Goal: Check status: Check status

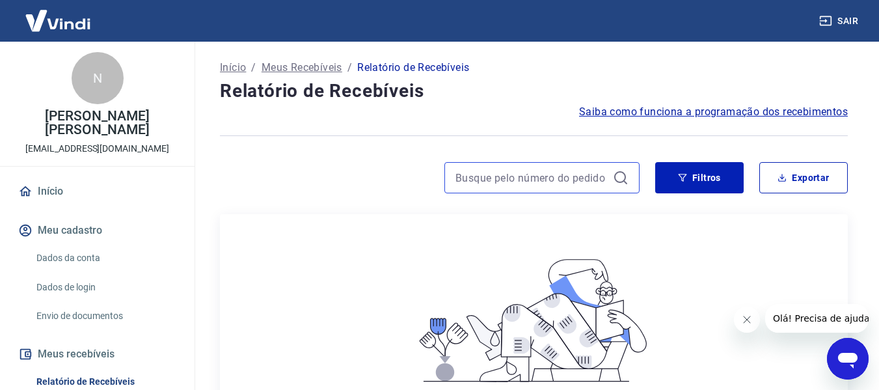
click at [568, 174] on input at bounding box center [531, 178] width 152 height 20
paste input "173886630843"
type input "173886630843"
click at [456, 178] on input "173886630843" at bounding box center [531, 178] width 152 height 20
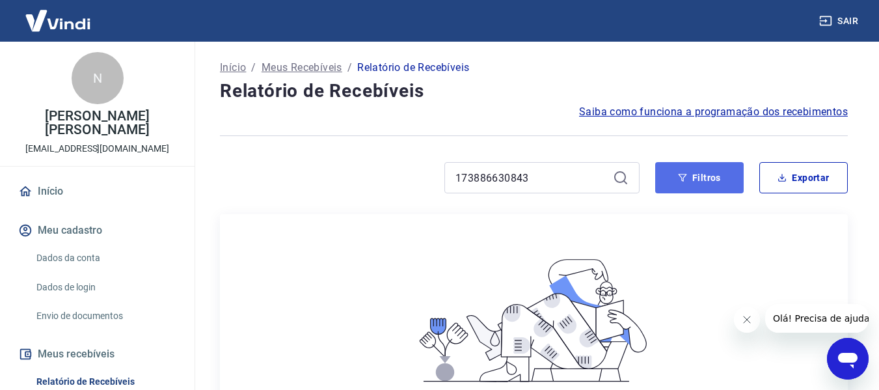
click at [689, 179] on button "Filtros" at bounding box center [699, 177] width 88 height 31
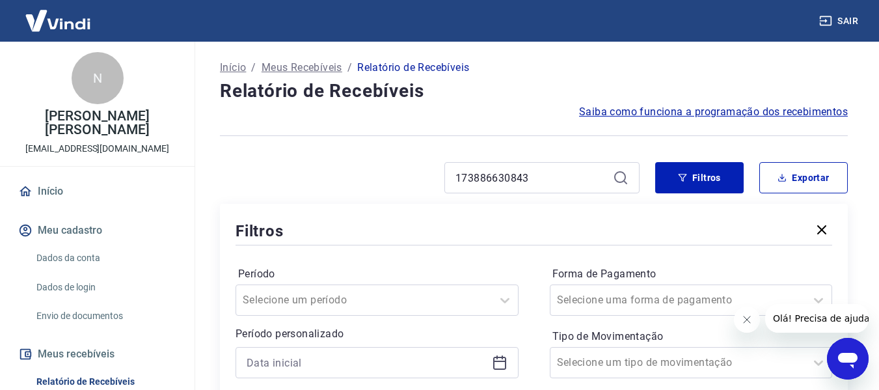
click at [623, 175] on icon at bounding box center [621, 178] width 16 height 16
click at [619, 175] on icon at bounding box center [621, 178] width 16 height 16
drag, startPoint x: 822, startPoint y: 230, endPoint x: 656, endPoint y: 214, distance: 167.3
click at [822, 228] on icon "button" at bounding box center [822, 230] width 16 height 16
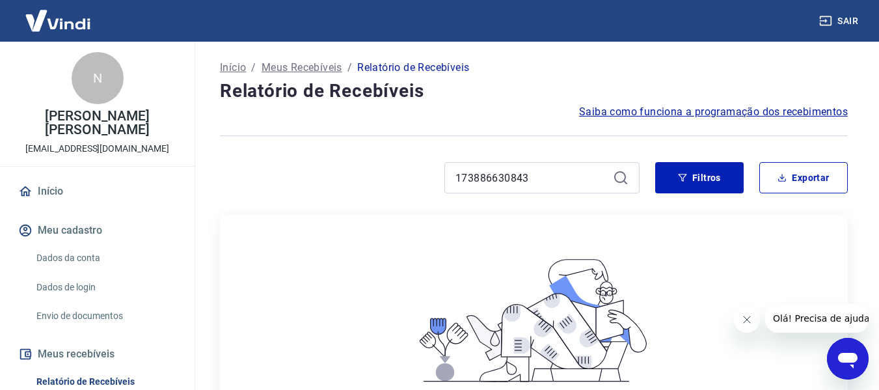
click at [618, 176] on icon at bounding box center [621, 178] width 16 height 16
click at [567, 170] on input "173886630843" at bounding box center [531, 178] width 152 height 20
click at [620, 174] on icon at bounding box center [621, 178] width 16 height 16
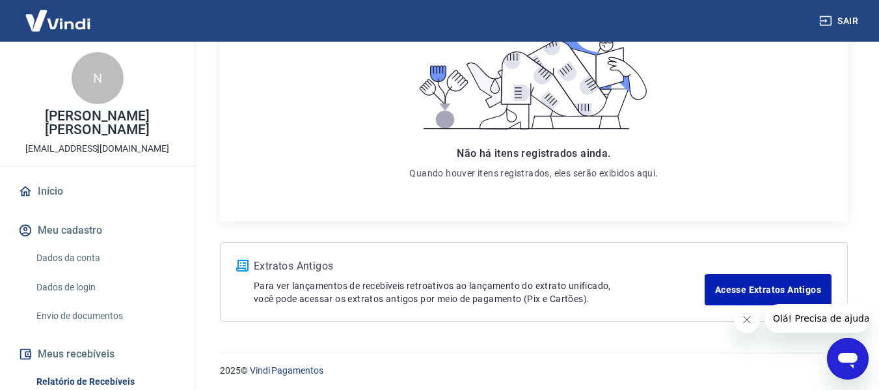
scroll to position [256, 0]
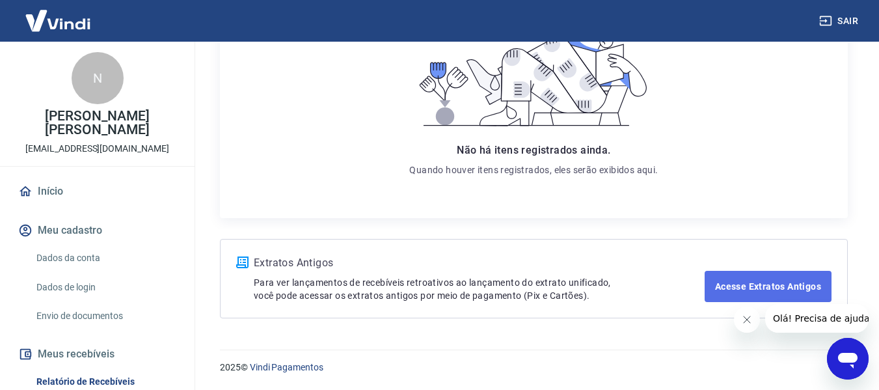
click at [725, 284] on link "Acesse Extratos Antigos" at bounding box center [768, 286] width 127 height 31
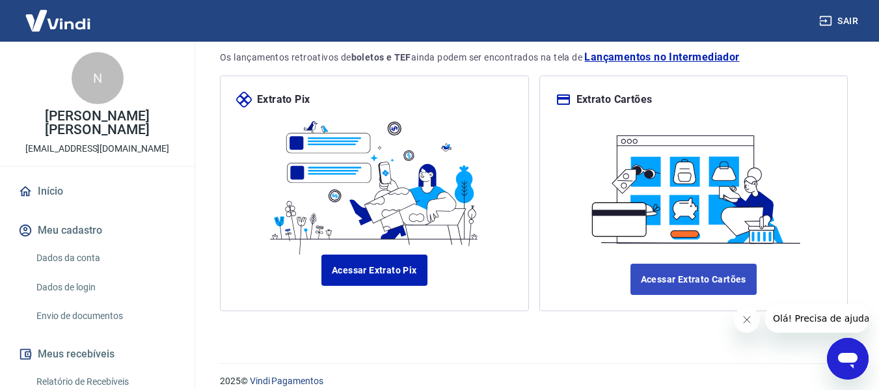
scroll to position [150, 0]
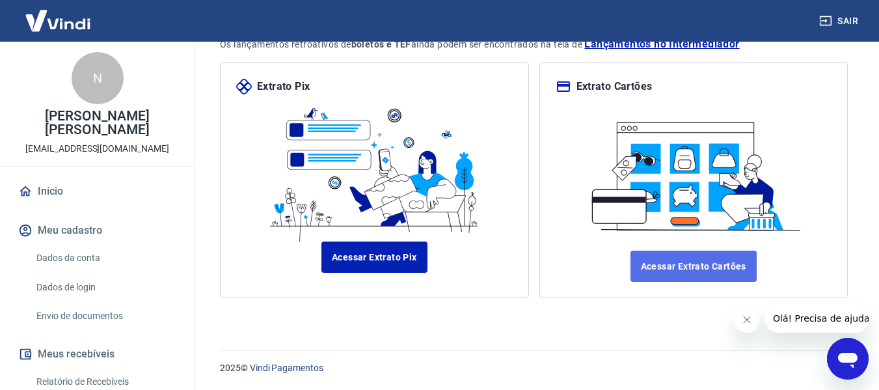
click at [675, 268] on link "Acessar Extrato Cartões" at bounding box center [693, 265] width 126 height 31
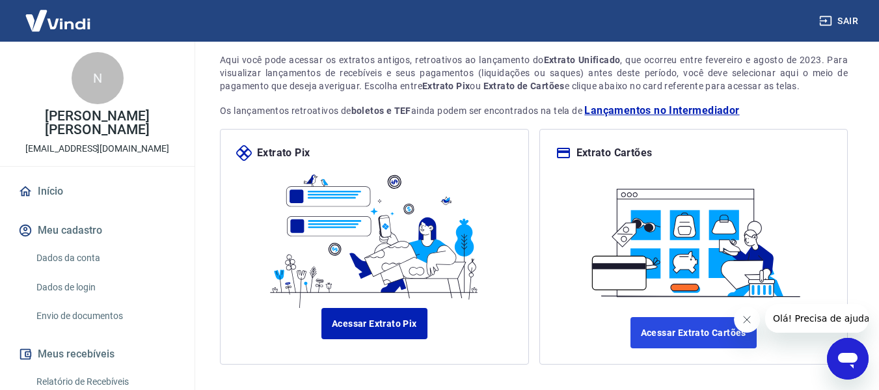
scroll to position [0, 0]
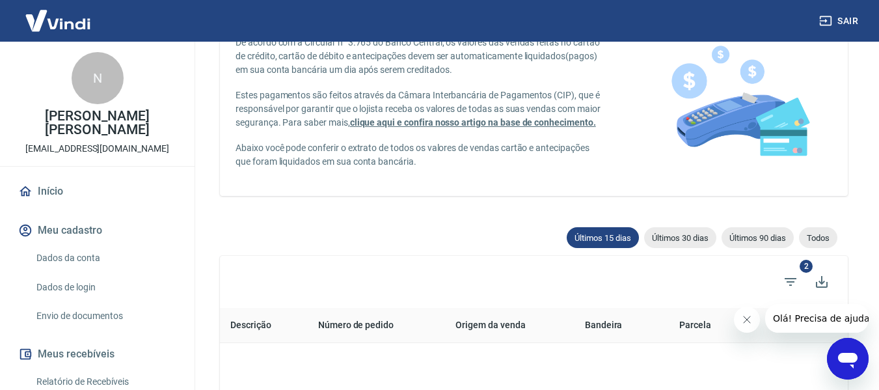
scroll to position [65, 0]
